Goal: Check status: Check status

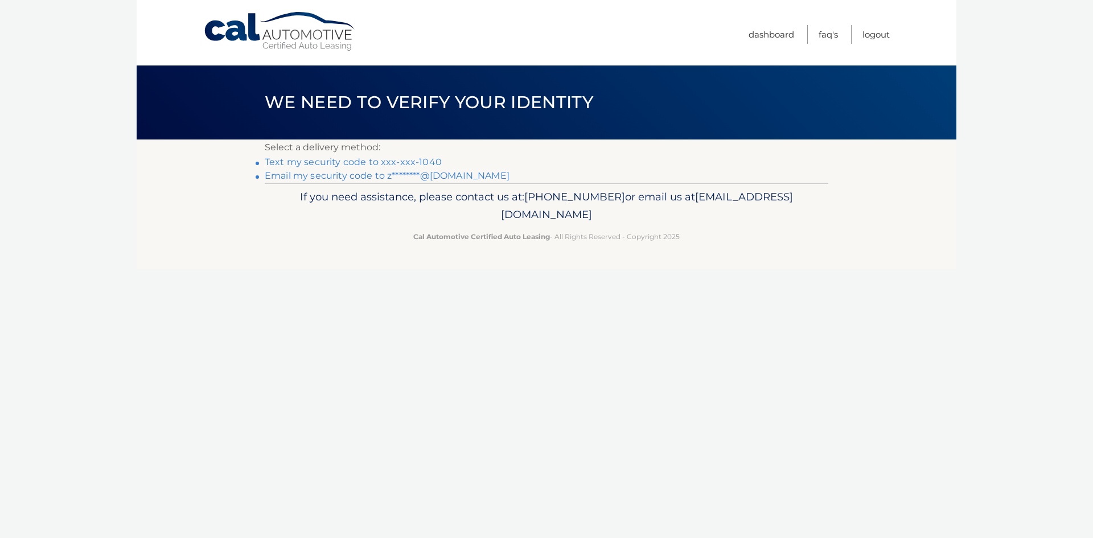
click at [442, 166] on link "Text my security code to xxx-xxx-1040" at bounding box center [353, 162] width 177 height 11
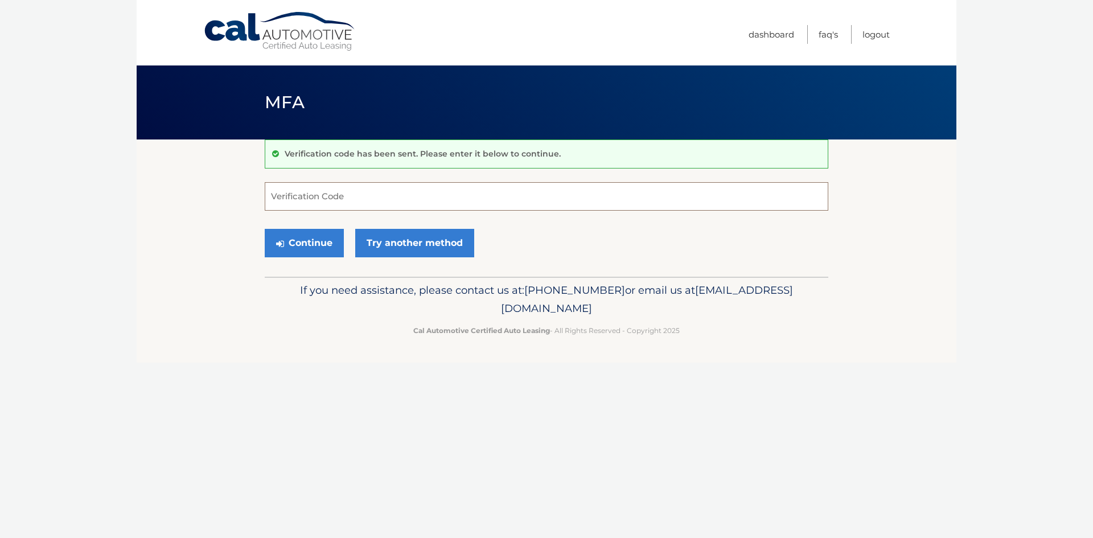
click at [445, 202] on input "Verification Code" at bounding box center [547, 196] width 564 height 28
click at [441, 200] on input "Verification Code" at bounding box center [547, 196] width 564 height 28
type input "434407"
click at [265, 229] on button "Continue" at bounding box center [304, 243] width 79 height 28
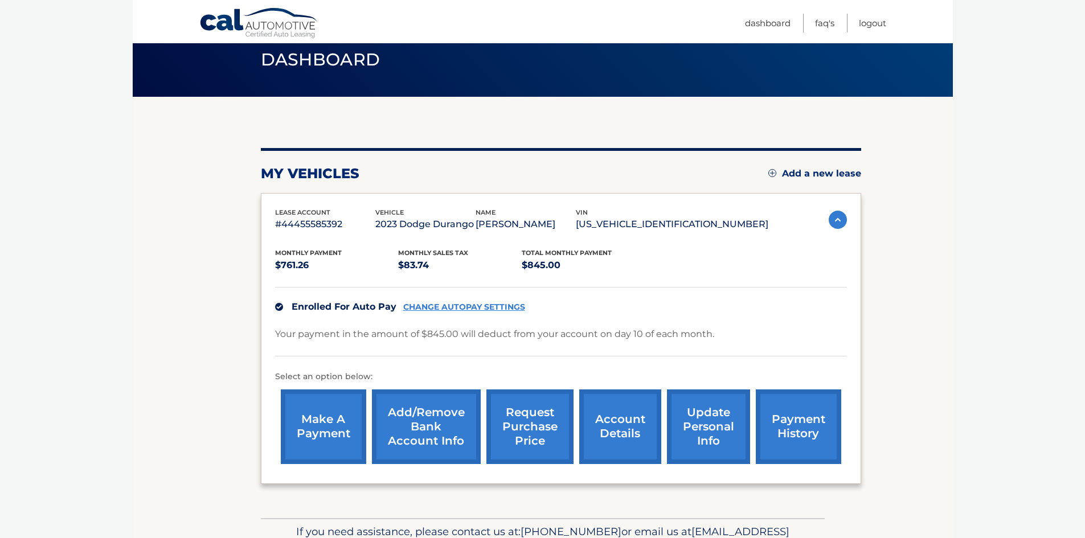
scroll to position [114, 0]
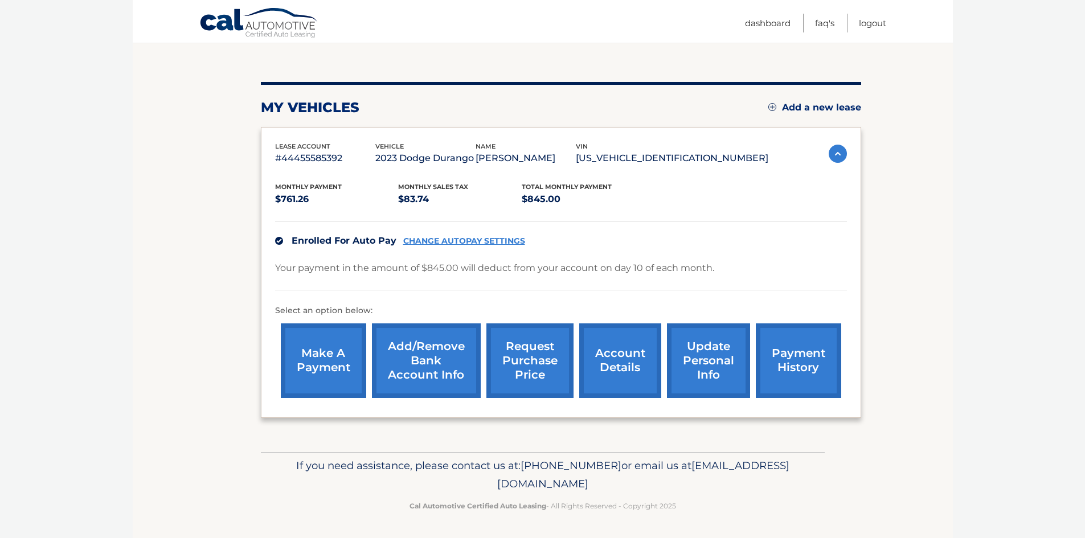
click at [520, 357] on link "request purchase price" at bounding box center [529, 360] width 87 height 75
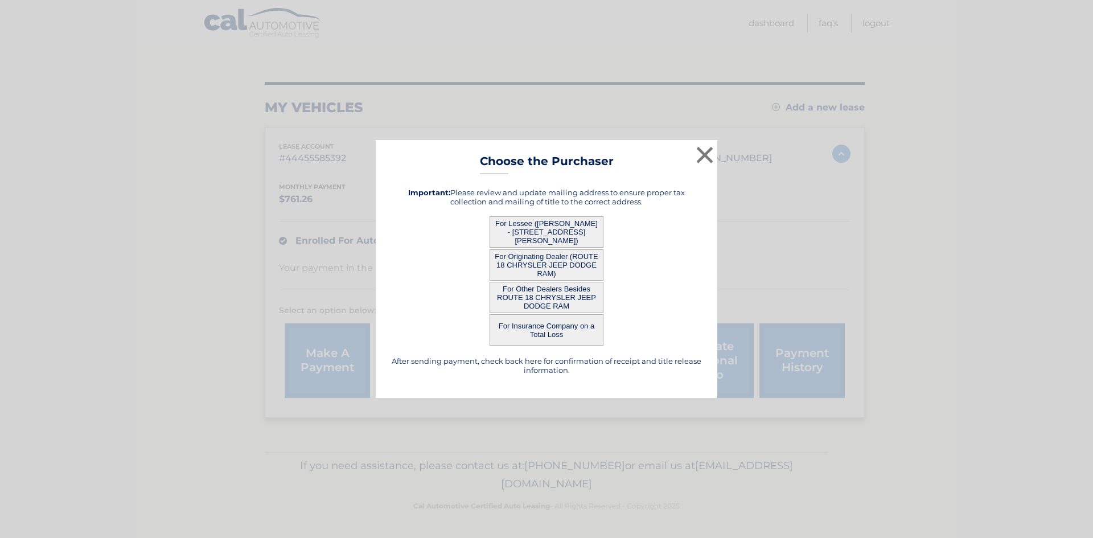
click at [543, 298] on button "For Other Dealers Besides ROUTE 18 CHRYSLER JEEP DODGE RAM" at bounding box center [547, 297] width 114 height 31
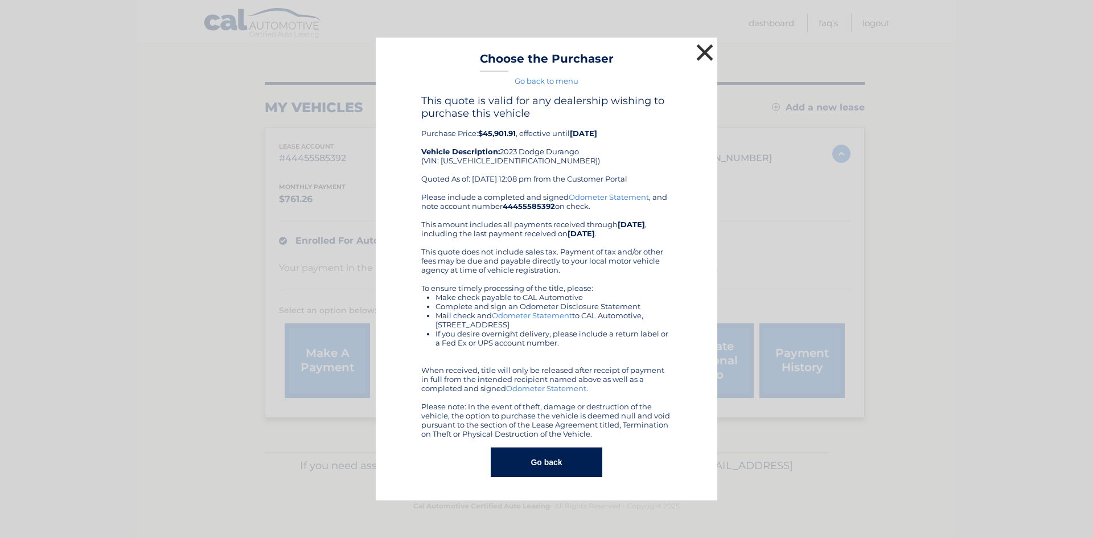
click at [704, 47] on button "×" at bounding box center [704, 52] width 23 height 23
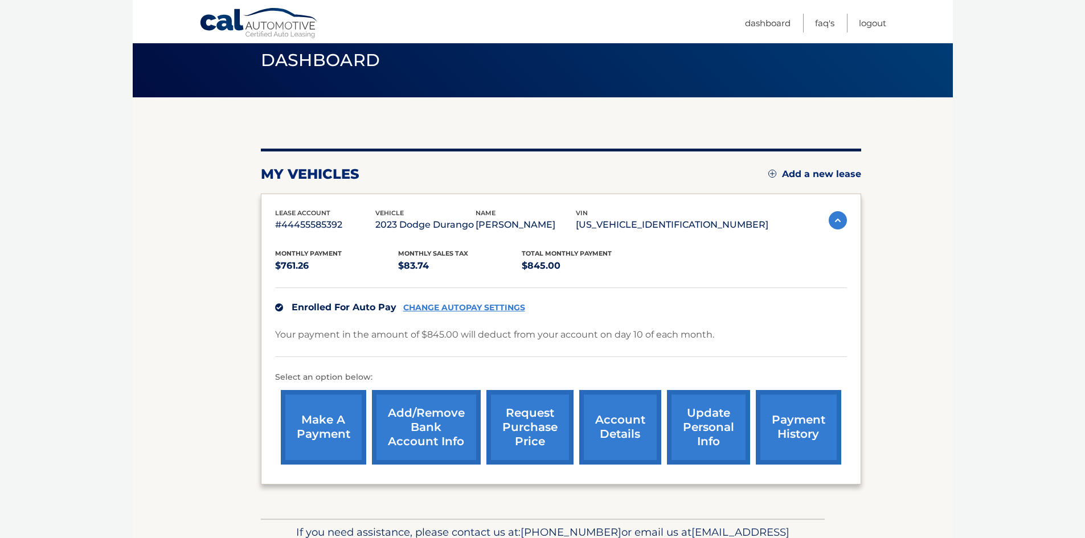
scroll to position [0, 0]
